Goal: Check status: Check status

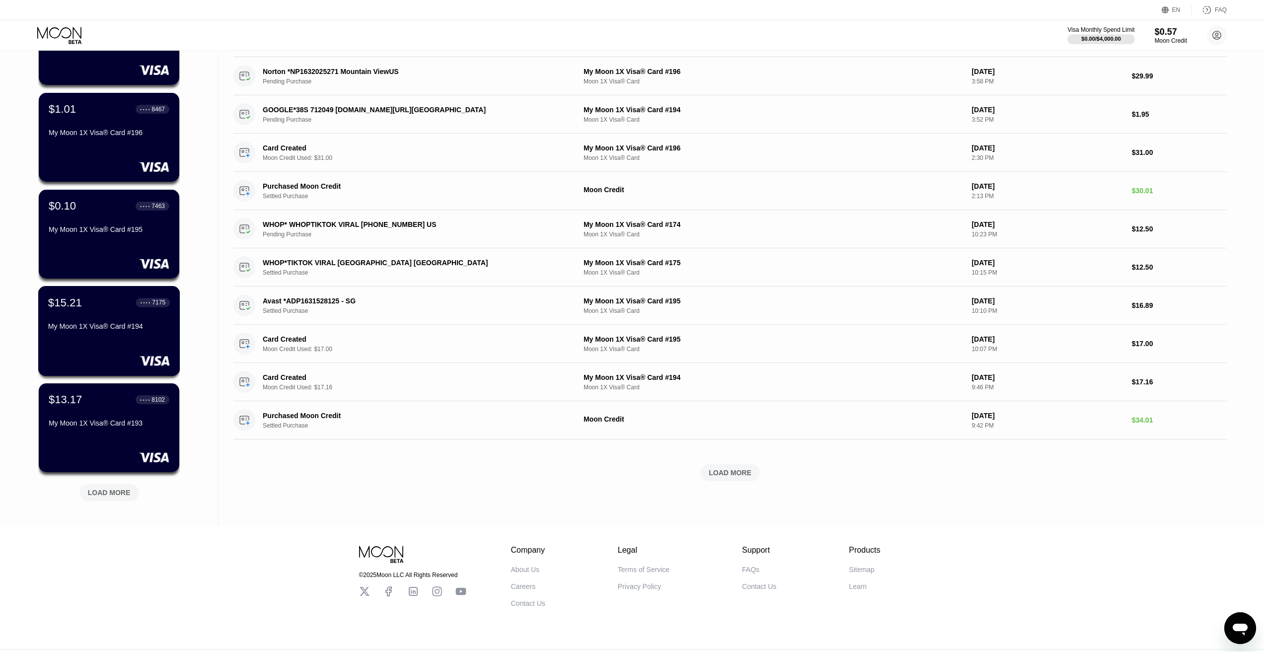
scroll to position [157, 0]
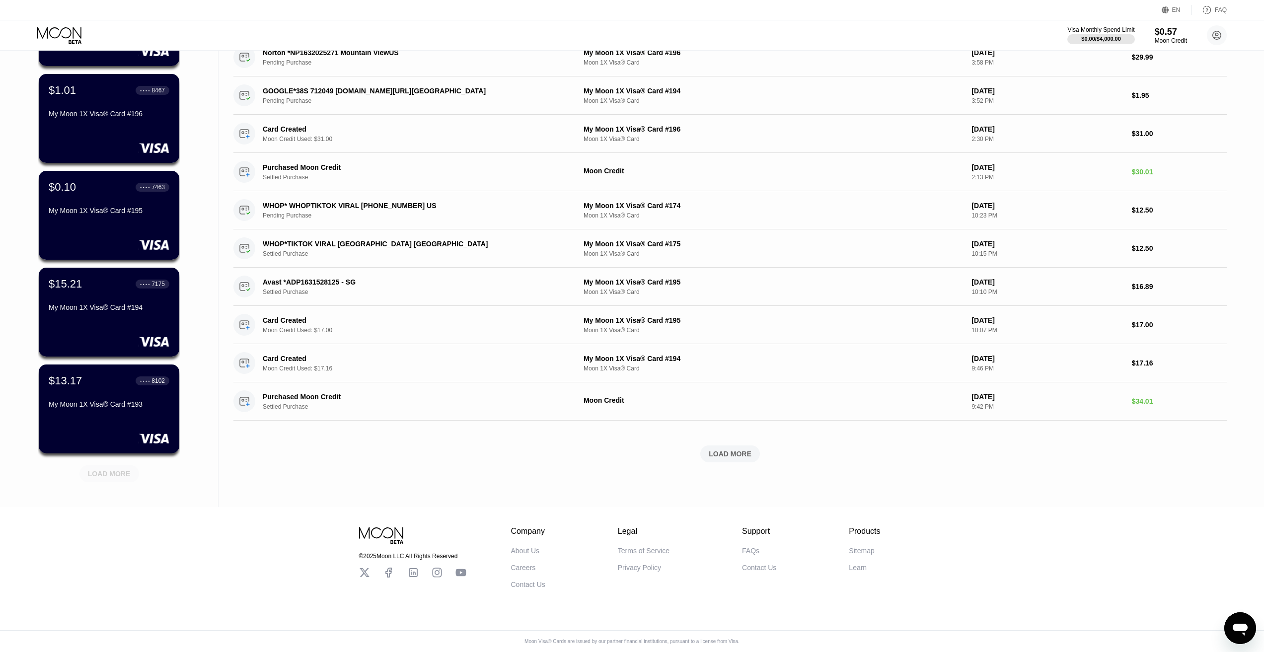
click at [113, 469] on div "LOAD MORE" at bounding box center [109, 473] width 43 height 9
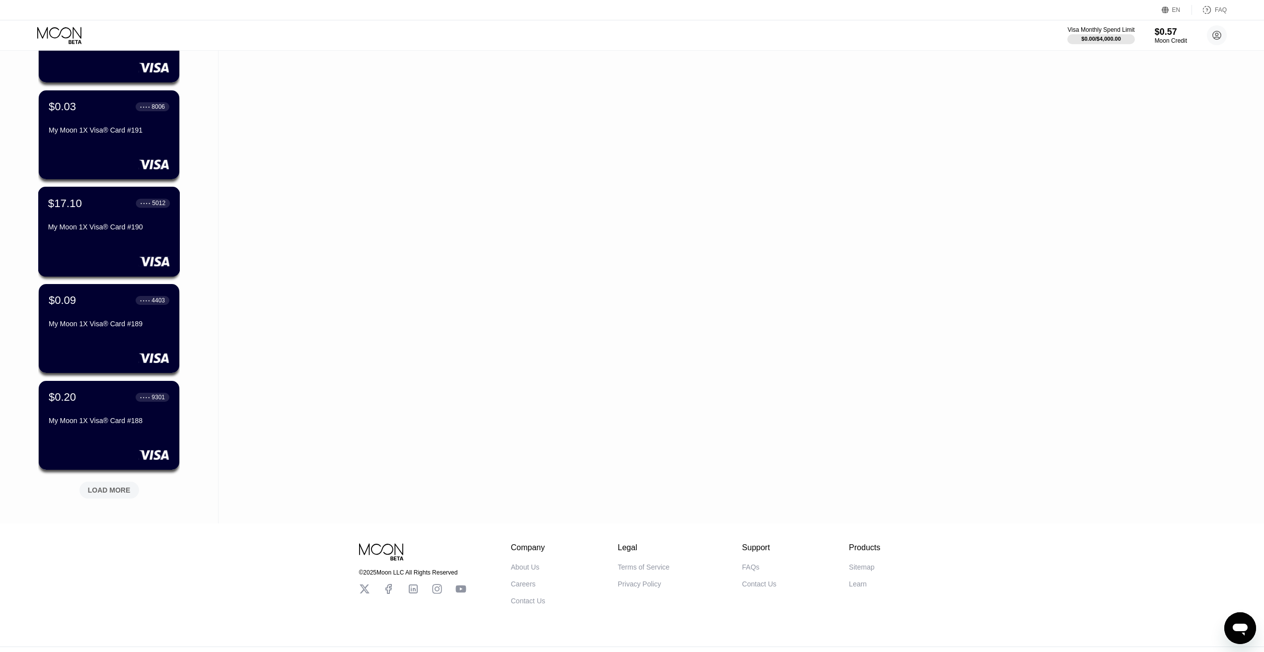
scroll to position [641, 0]
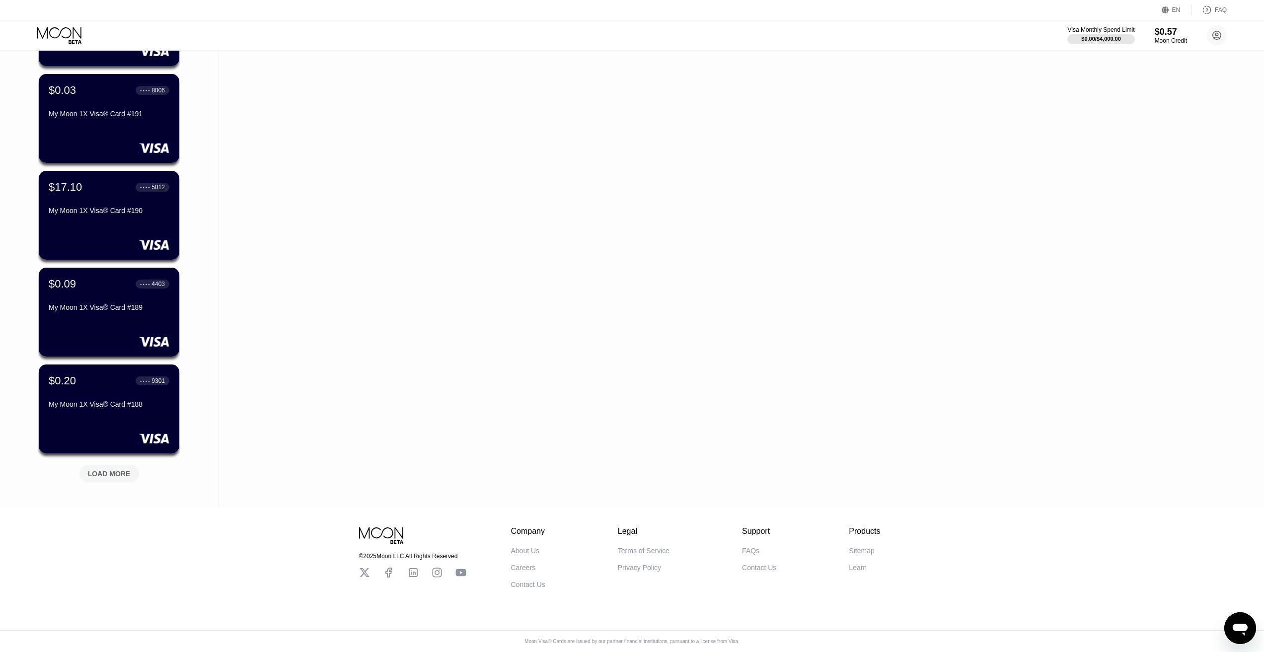
click at [118, 471] on div "LOAD MORE" at bounding box center [109, 473] width 43 height 9
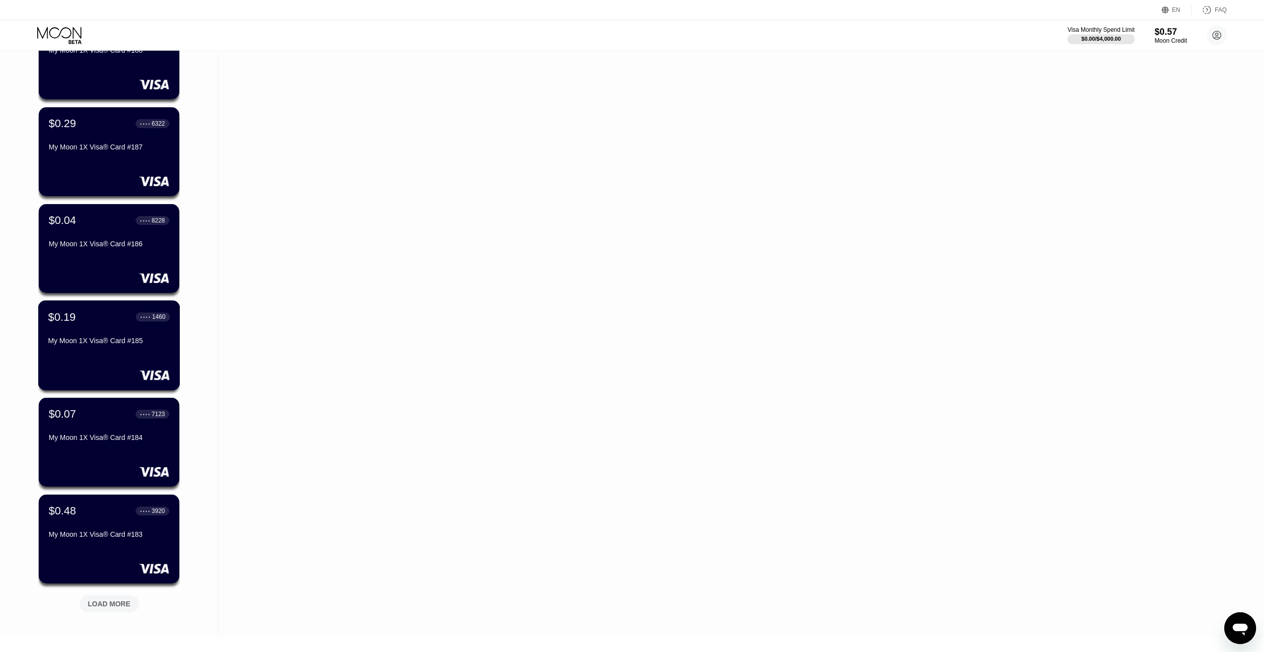
scroll to position [1126, 0]
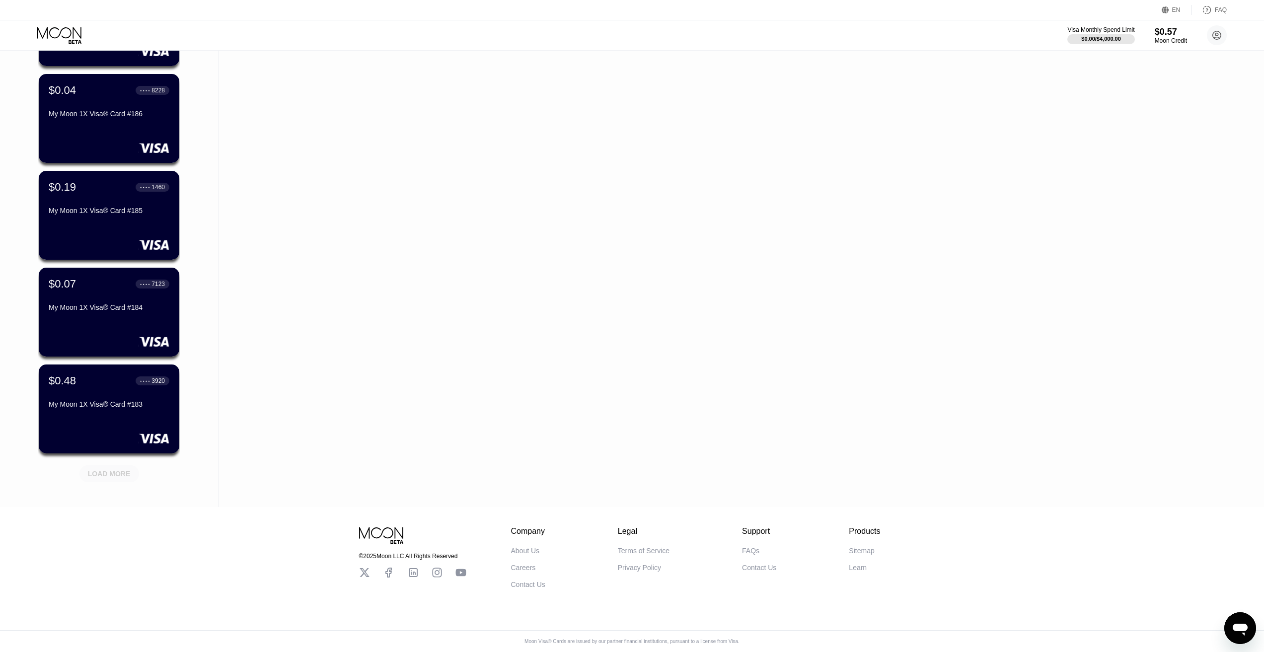
click at [112, 469] on div "LOAD MORE" at bounding box center [109, 473] width 43 height 9
click at [107, 470] on div "LOAD MORE" at bounding box center [109, 473] width 43 height 9
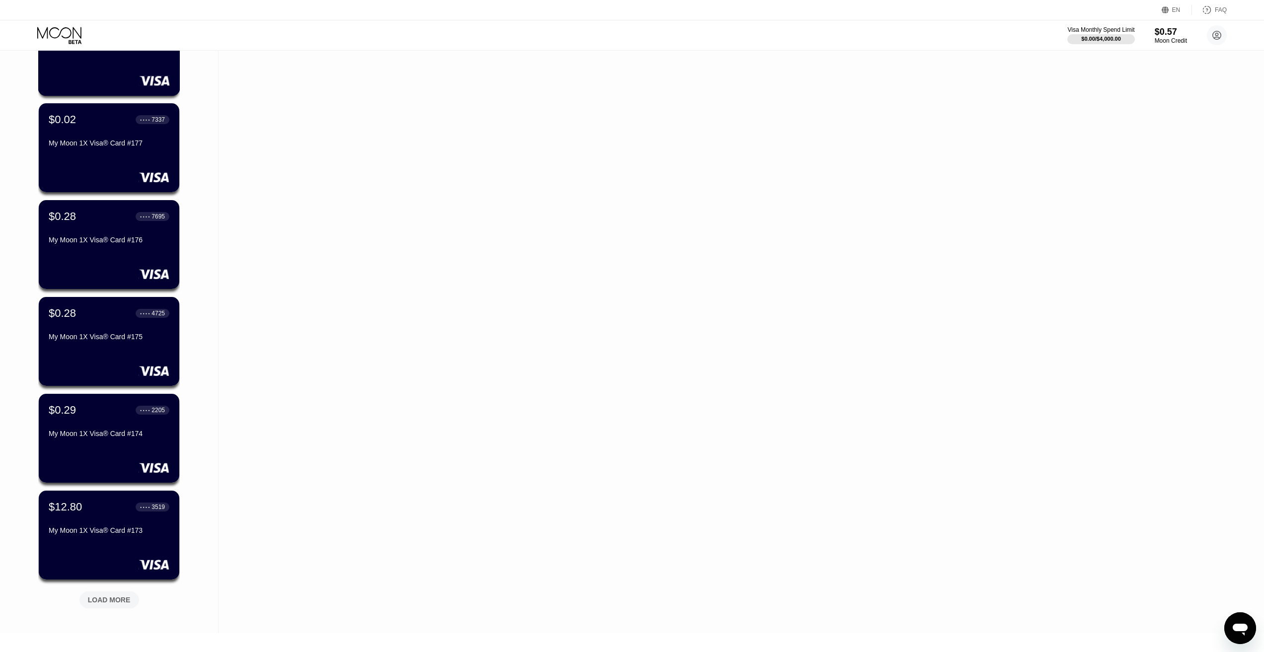
scroll to position [2008, 0]
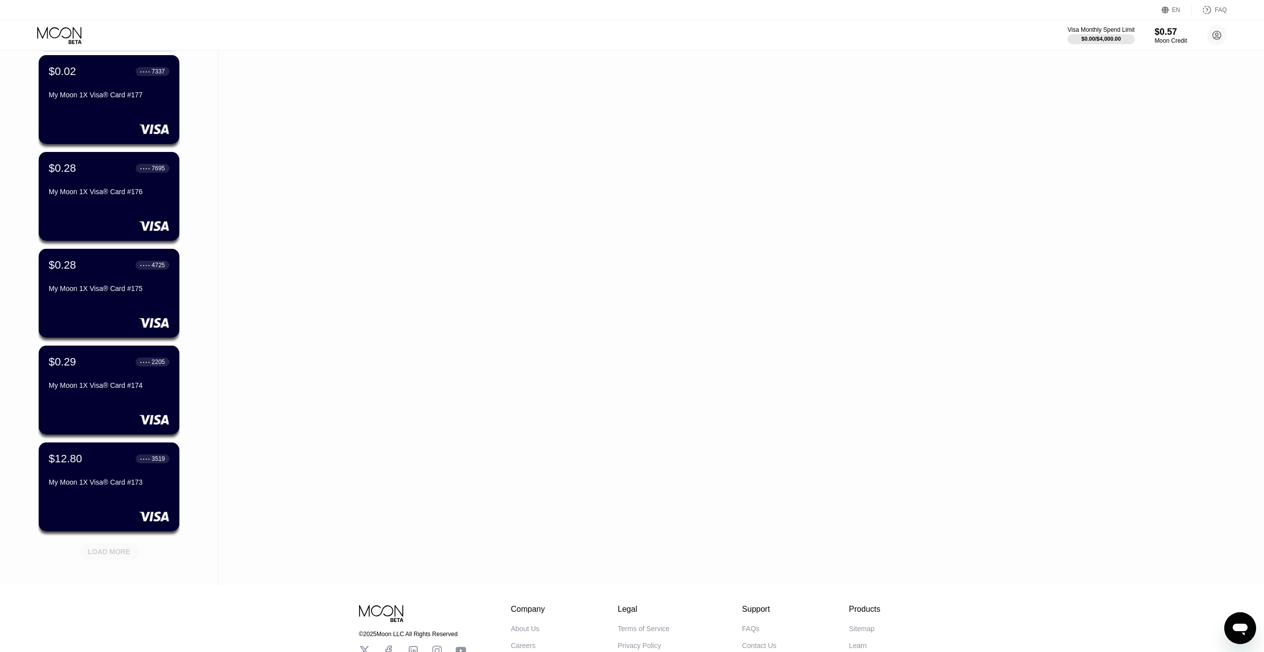
click at [110, 556] on div "LOAD MORE" at bounding box center [109, 551] width 43 height 9
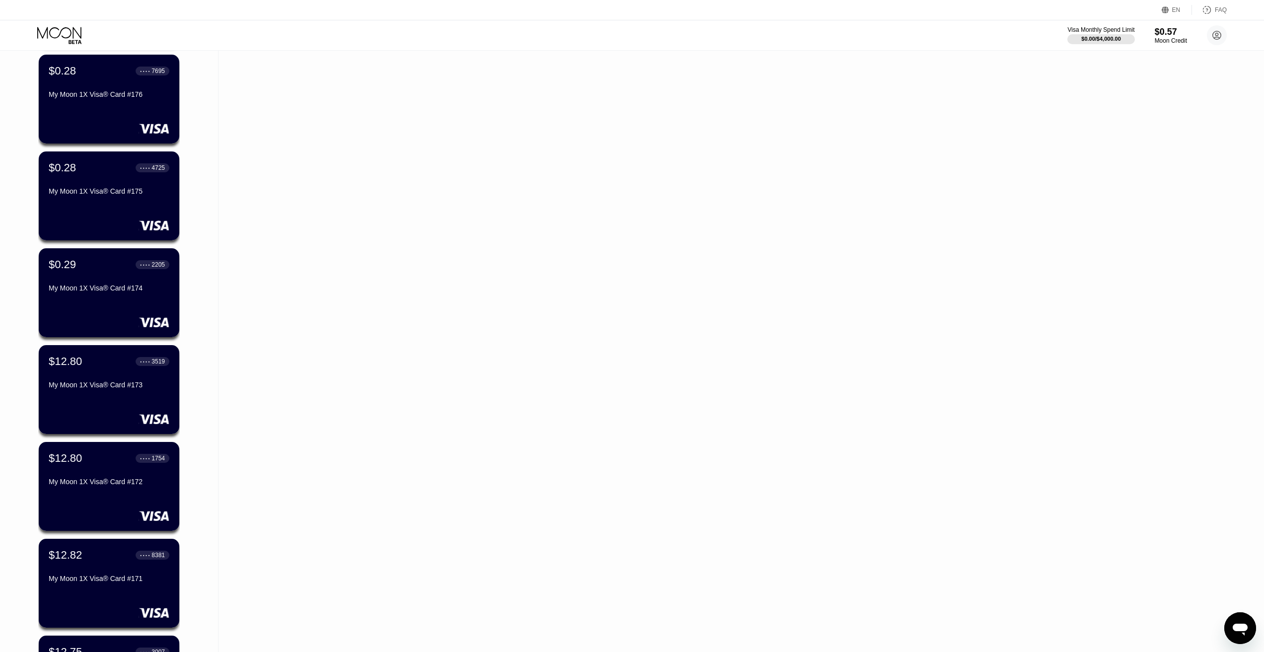
scroll to position [2107, 0]
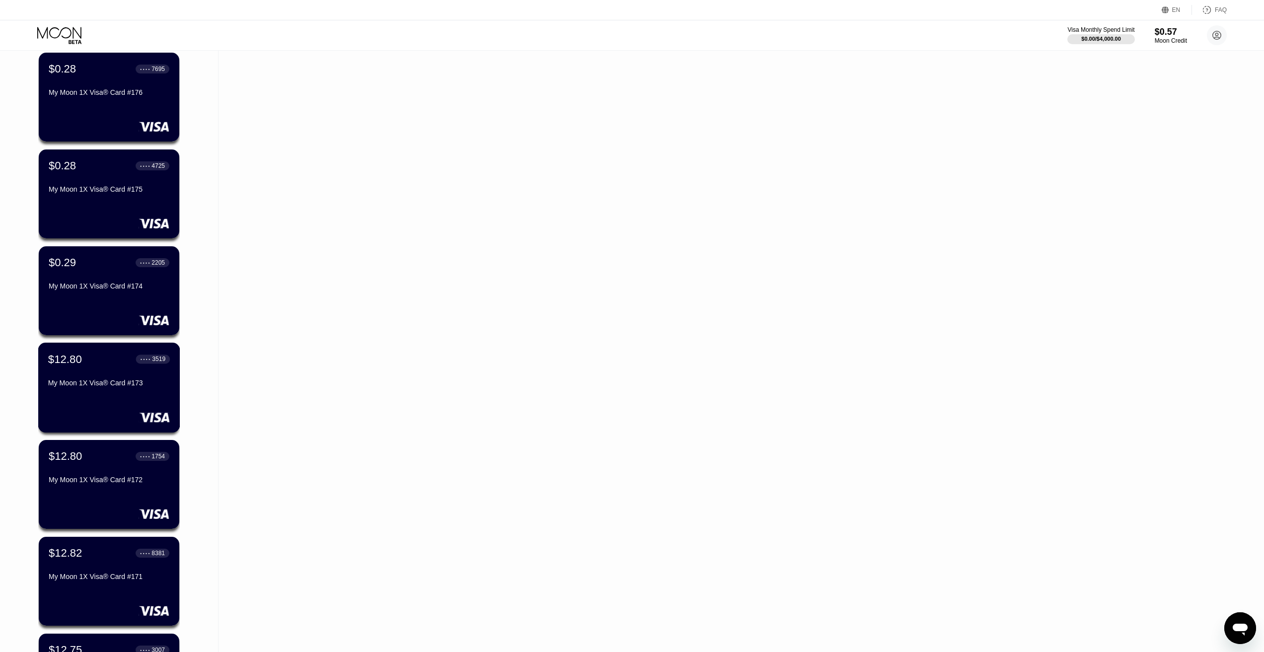
click at [136, 391] on div "My Moon 1X Visa® Card #173" at bounding box center [109, 385] width 122 height 12
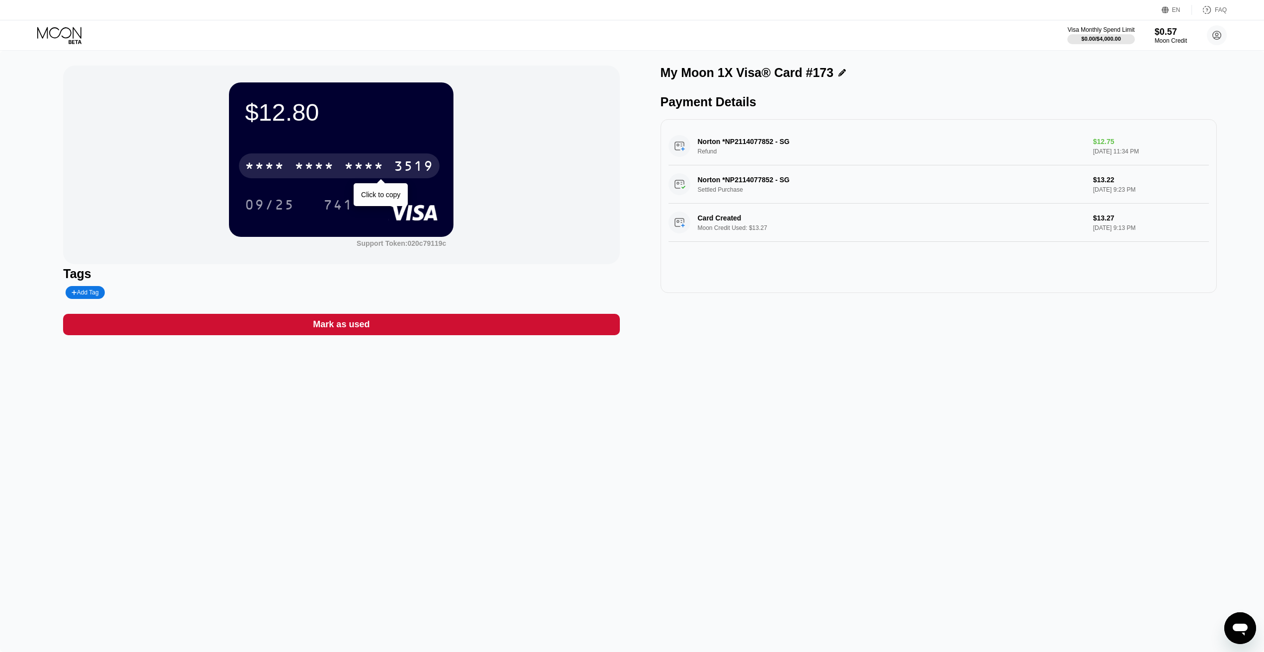
click at [319, 167] on div "* * * *" at bounding box center [315, 167] width 40 height 16
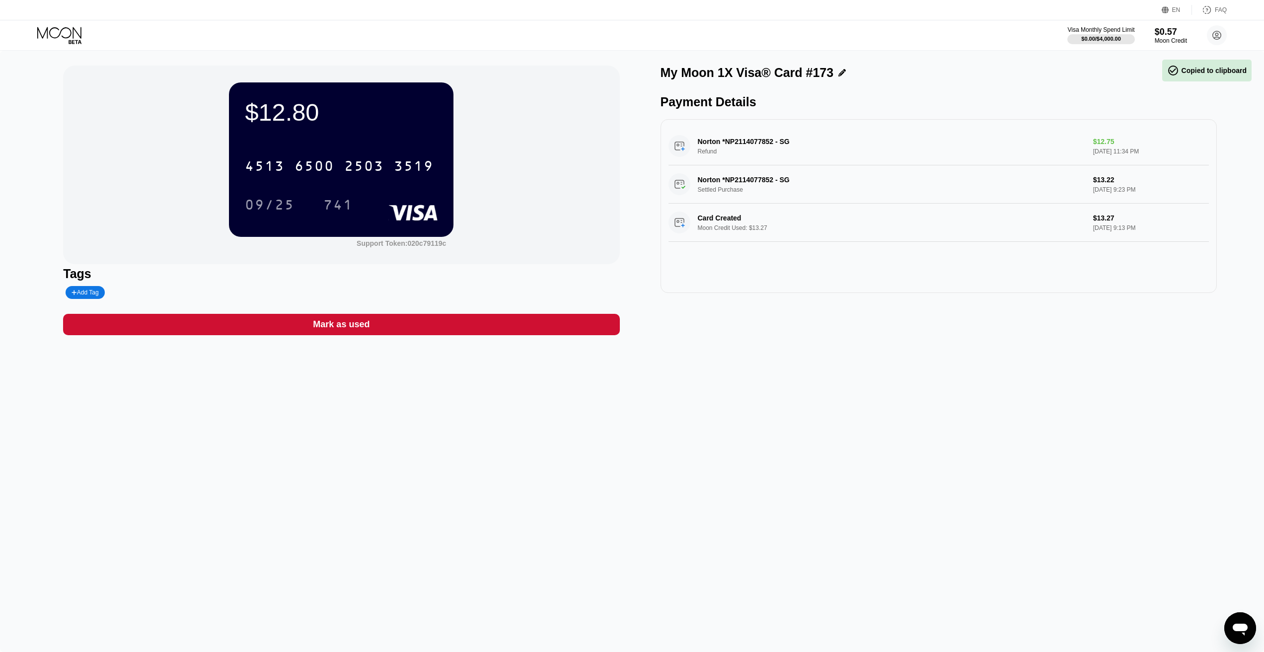
click at [701, 451] on div "$12.80 4513 6500 2503 3519 09/25 741 Support Token: 020c79119c Tags Add Tag Mar…" at bounding box center [632, 352] width 1264 height 602
